Goal: Transaction & Acquisition: Purchase product/service

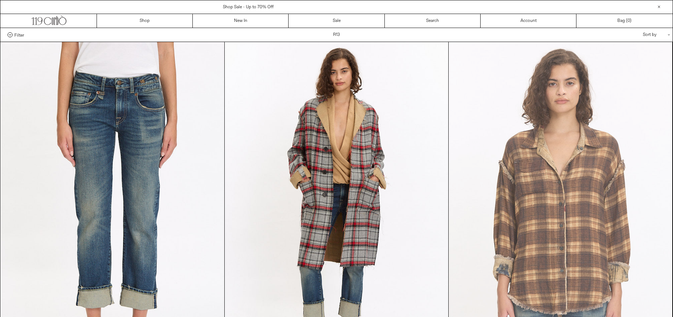
click at [580, 225] on at bounding box center [561, 210] width 224 height 336
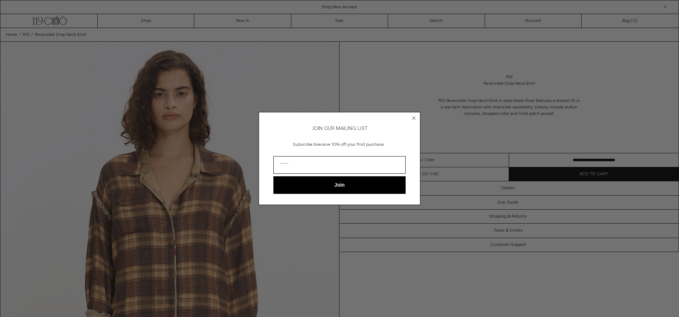
click at [414, 117] on icon "Close dialog" at bounding box center [413, 118] width 3 height 3
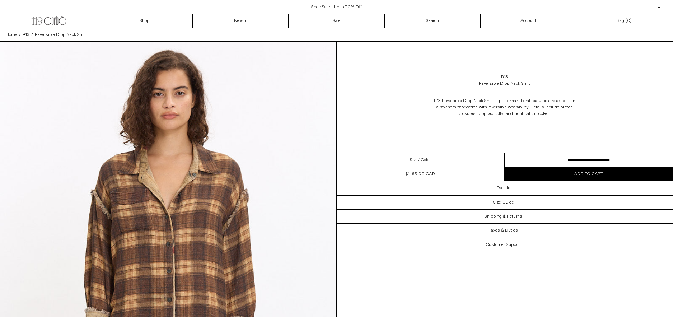
click at [210, 244] on img at bounding box center [168, 252] width 336 height 420
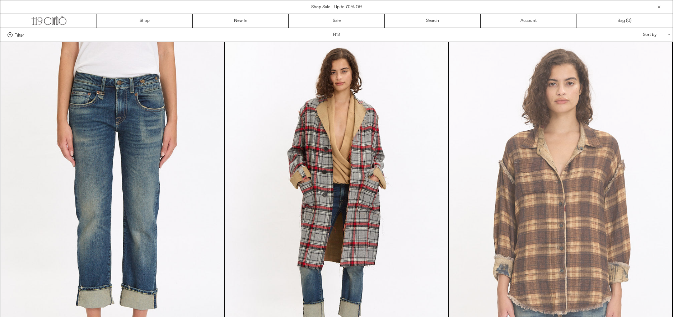
click at [620, 196] on at bounding box center [561, 210] width 224 height 336
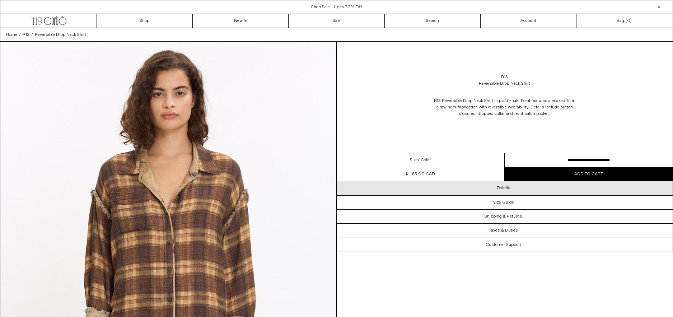
click at [499, 187] on h3 "Details" at bounding box center [504, 188] width 14 height 5
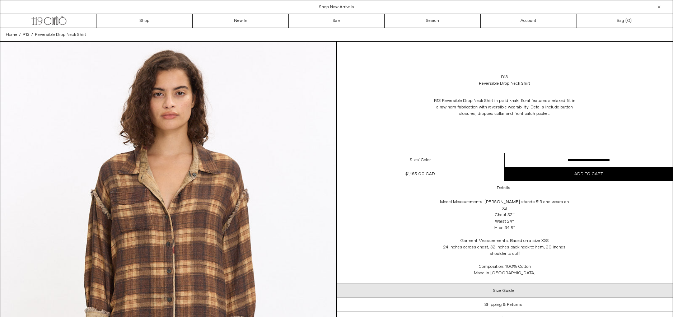
click at [573, 284] on div "Size Guide" at bounding box center [505, 291] width 336 height 14
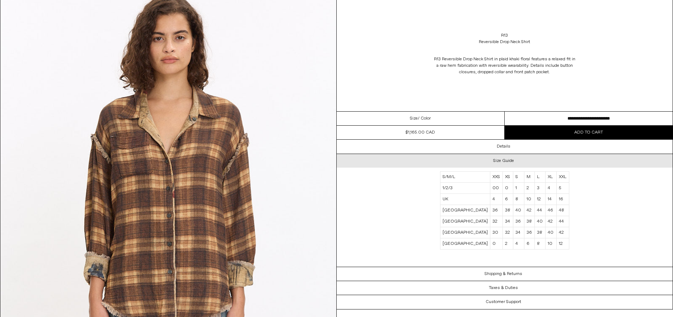
scroll to position [72, 0]
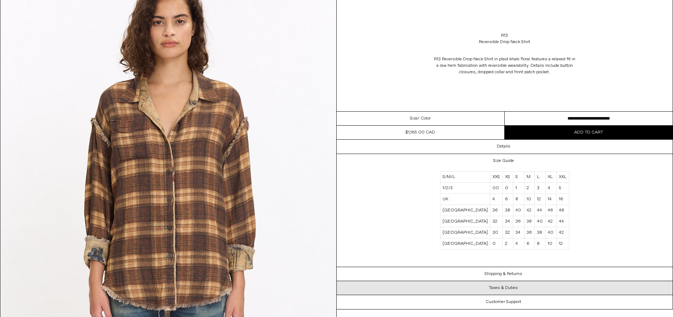
click at [568, 287] on div "Taxes & Duties" at bounding box center [505, 288] width 336 height 14
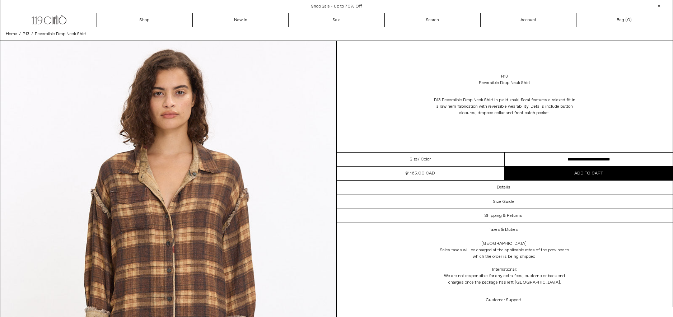
scroll to position [0, 0]
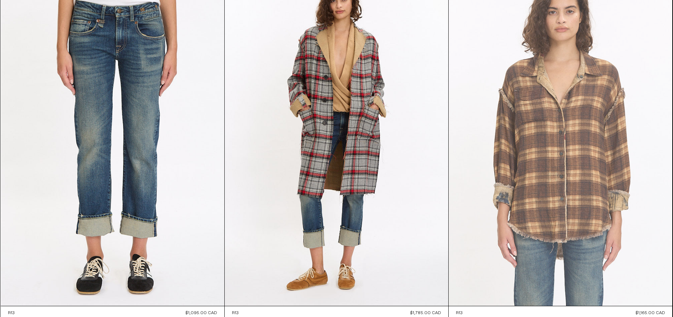
scroll to position [108, 0]
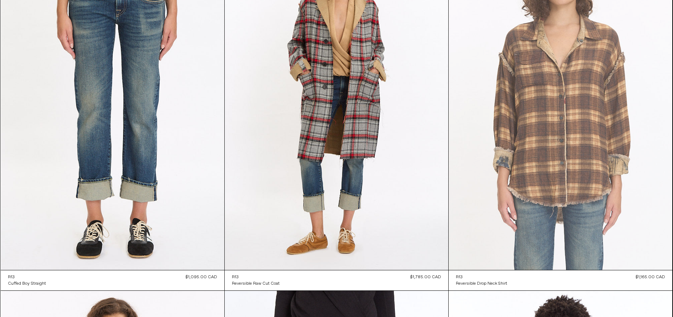
click at [600, 177] on at bounding box center [561, 102] width 224 height 336
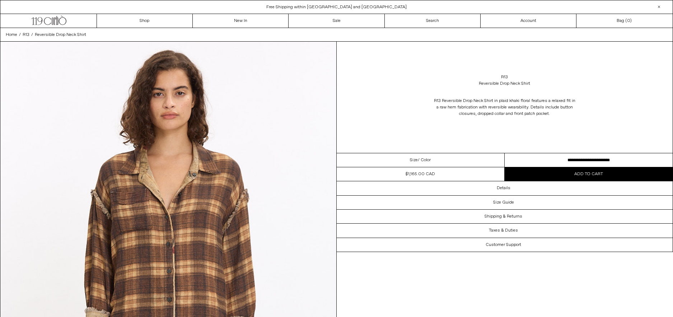
click at [588, 160] on select "**********" at bounding box center [589, 160] width 168 height 14
click at [588, 158] on select "**********" at bounding box center [589, 160] width 168 height 14
click at [543, 136] on div "R13 Reversible Drop Neck Shirt R13 Reversible Drop Neck Shirt in plaid khaki fl…" at bounding box center [505, 97] width 336 height 111
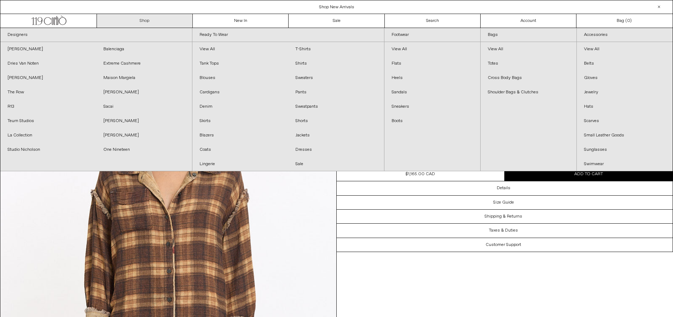
click at [149, 20] on link "Shop" at bounding box center [145, 21] width 96 height 14
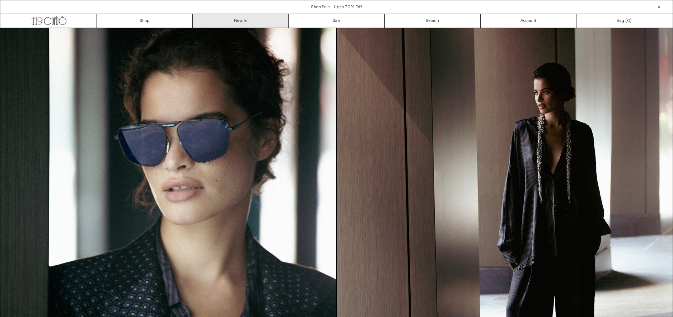
click at [243, 21] on link "New In" at bounding box center [241, 21] width 96 height 14
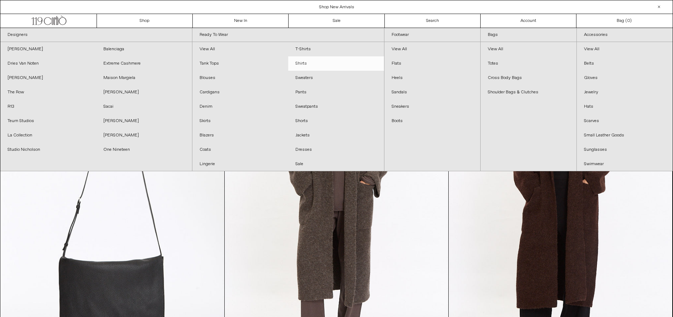
click at [299, 65] on link "Shirts" at bounding box center [336, 63] width 96 height 14
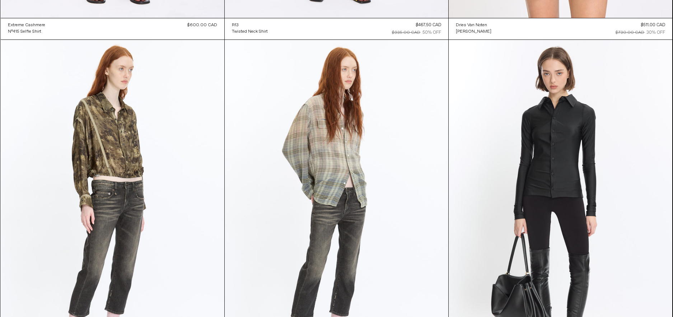
scroll to position [1831, 0]
